Goal: Information Seeking & Learning: Learn about a topic

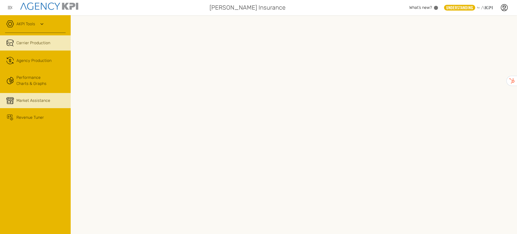
click at [15, 97] on link "Market Assistance" at bounding box center [35, 100] width 71 height 15
